Goal: Navigation & Orientation: Find specific page/section

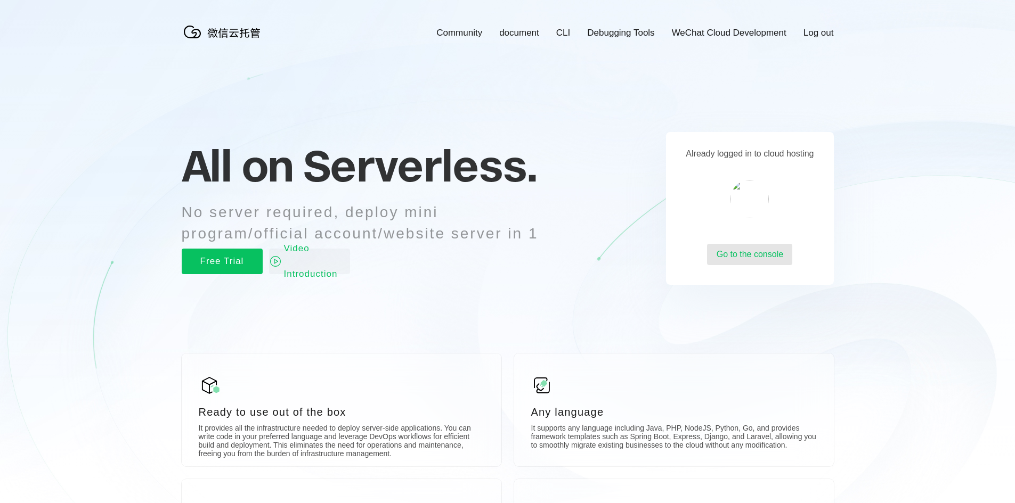
click at [742, 253] on font "Go to the console" at bounding box center [750, 254] width 67 height 9
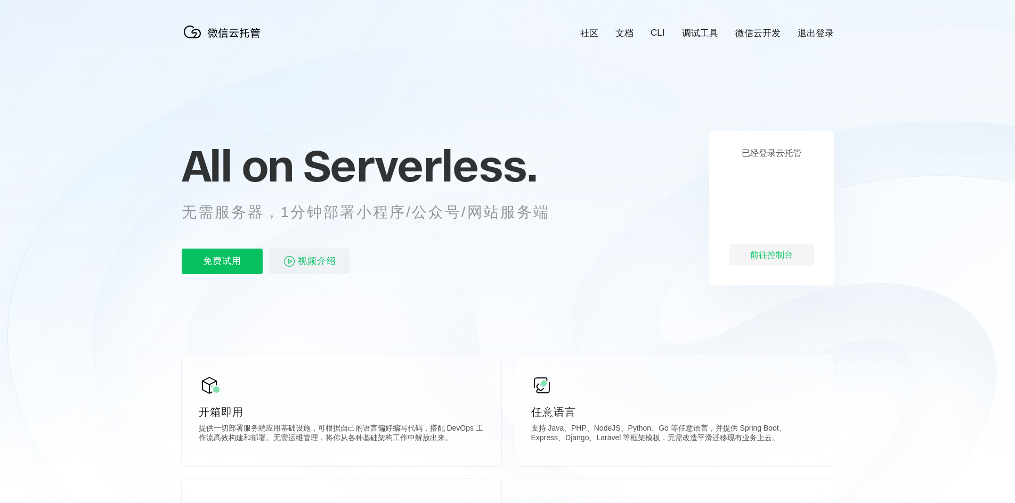
scroll to position [0, 1895]
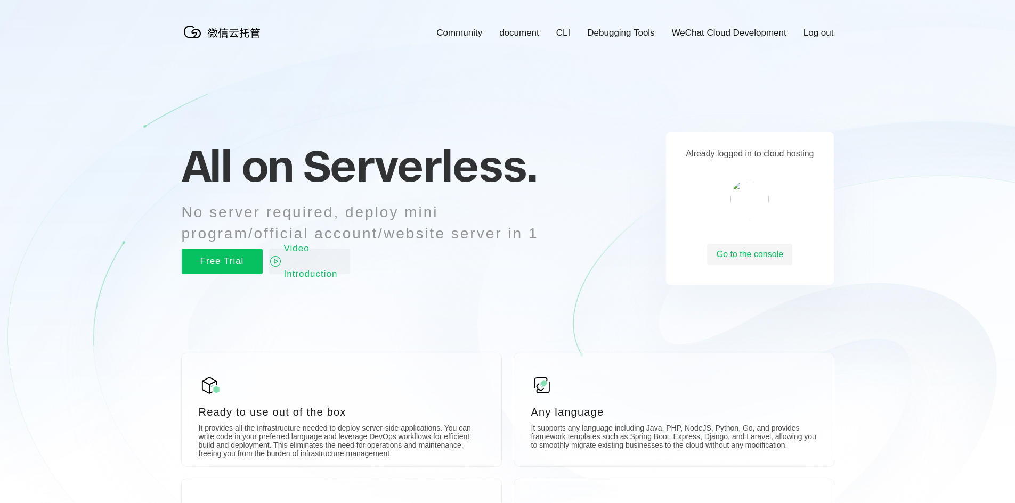
scroll to position [0, 1895]
click at [764, 253] on font "Go to the console" at bounding box center [750, 254] width 67 height 9
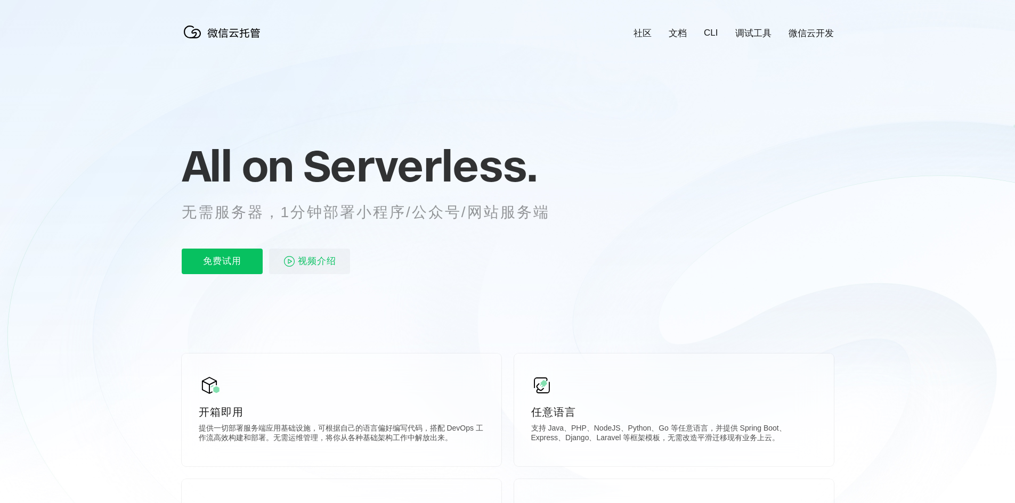
scroll to position [0, 1895]
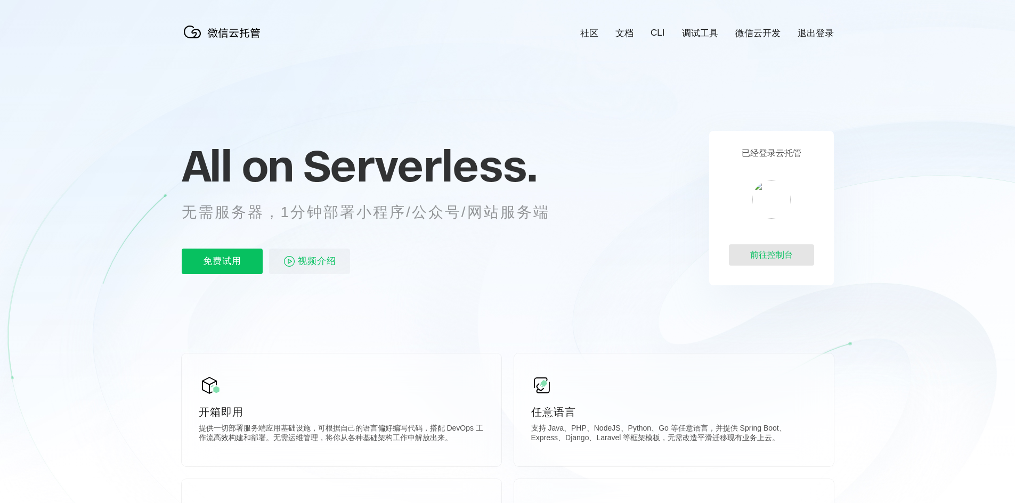
click at [771, 253] on div "前往控制台" at bounding box center [771, 255] width 85 height 21
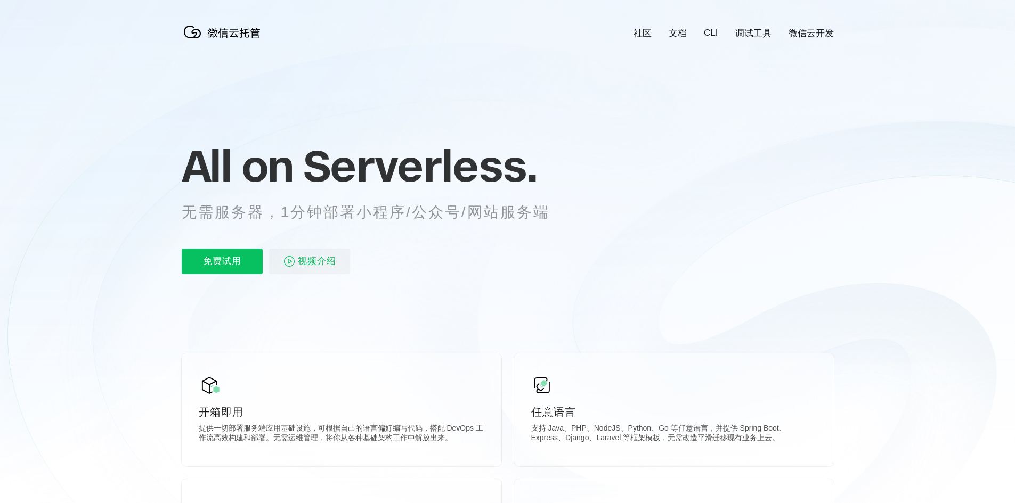
scroll to position [0, 1895]
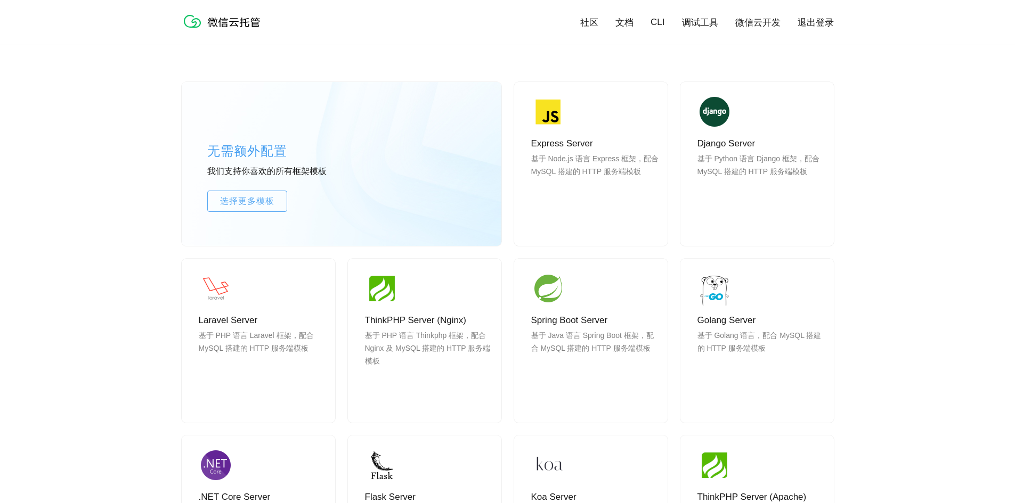
scroll to position [867, 0]
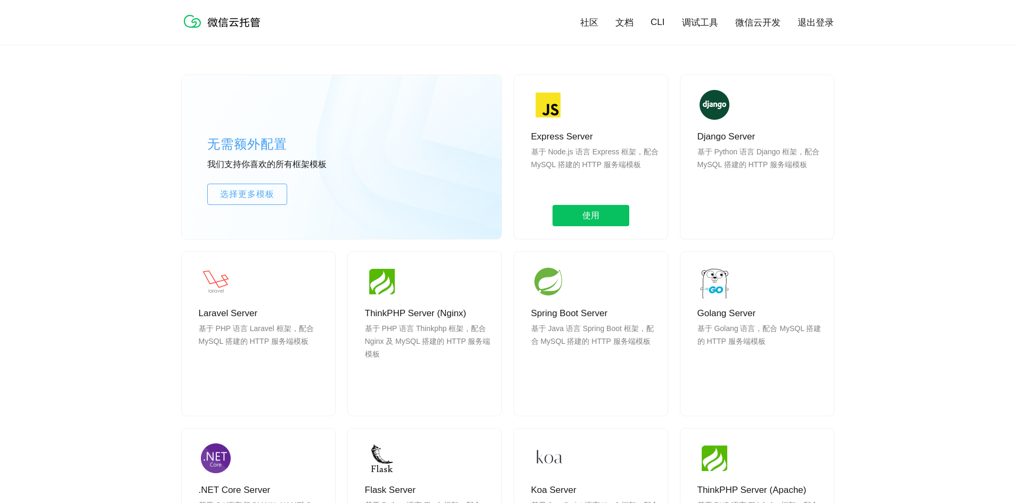
click at [587, 159] on p "基于 Node.js 语言 Express 框架，配合 MySQL 搭建的 HTTP 服务端模板" at bounding box center [595, 170] width 128 height 51
click at [593, 216] on span "使用" at bounding box center [591, 215] width 77 height 21
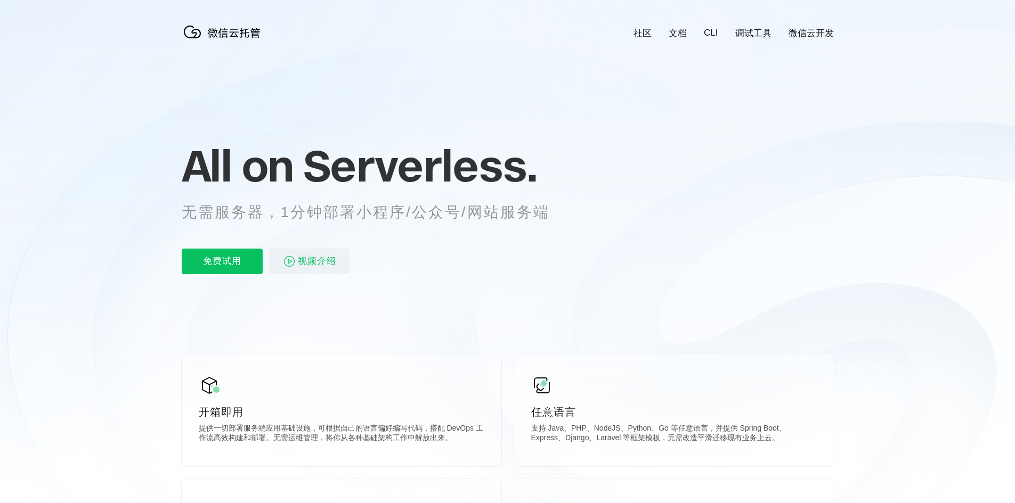
scroll to position [0, 1895]
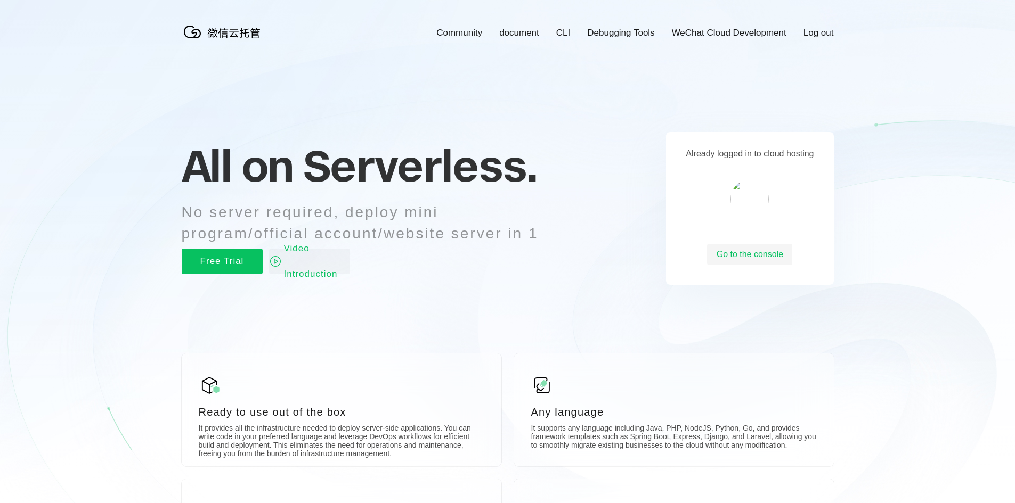
click at [923, 43] on icon at bounding box center [507, 287] width 1023 height 575
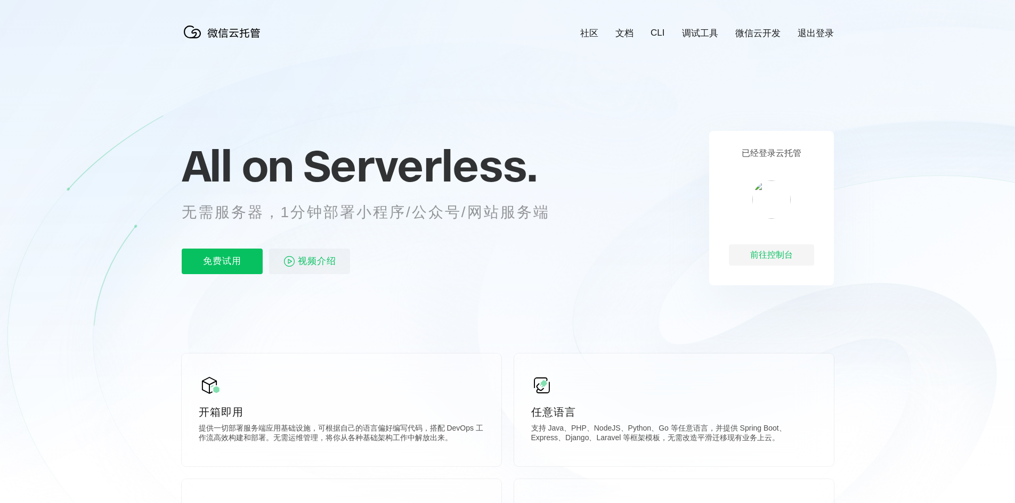
click at [928, 139] on icon at bounding box center [507, 287] width 1023 height 575
drag, startPoint x: 792, startPoint y: 256, endPoint x: 748, endPoint y: 256, distance: 44.8
click at [748, 256] on div "前往控制台" at bounding box center [771, 255] width 85 height 21
copy div "前往控制台"
